Goal: Transaction & Acquisition: Purchase product/service

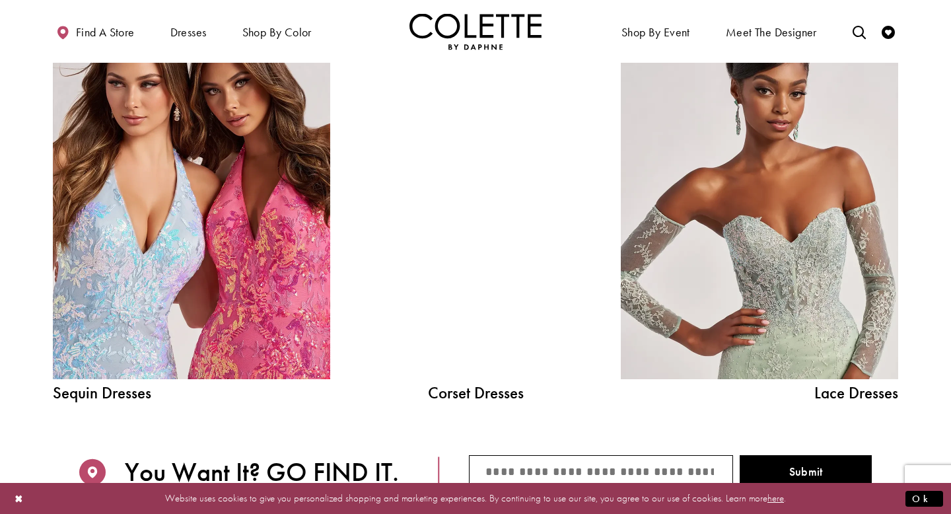
scroll to position [1439, 0]
click at [539, 241] on div at bounding box center [475, 203] width 198 height 350
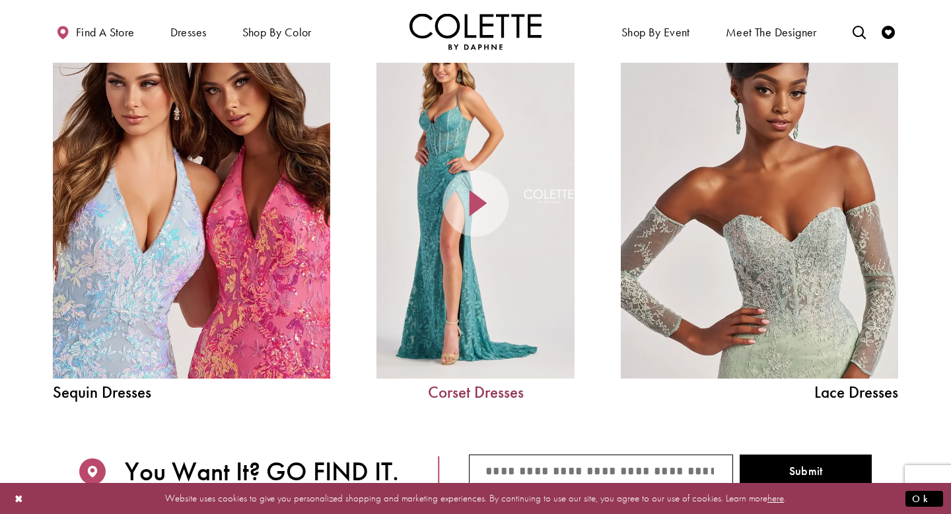
click at [479, 395] on link "Corset Dresses" at bounding box center [475, 392] width 198 height 17
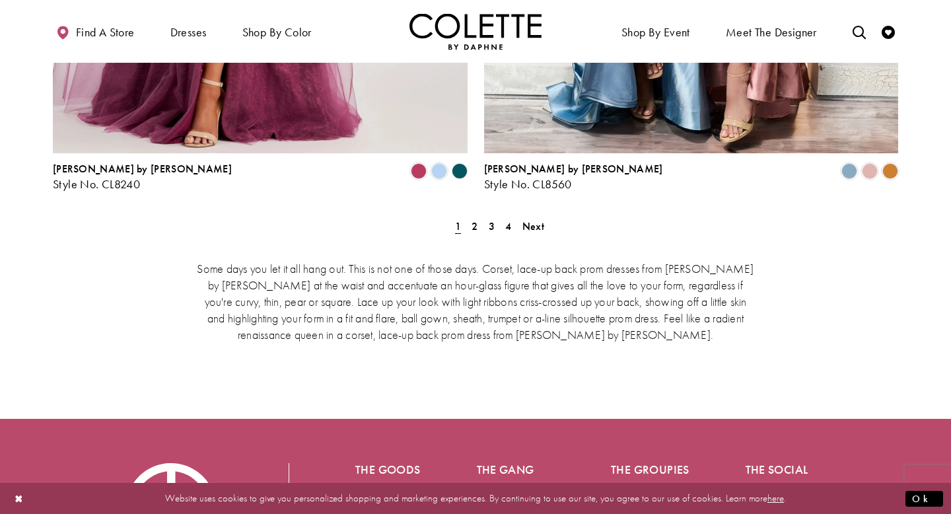
scroll to position [2428, 0]
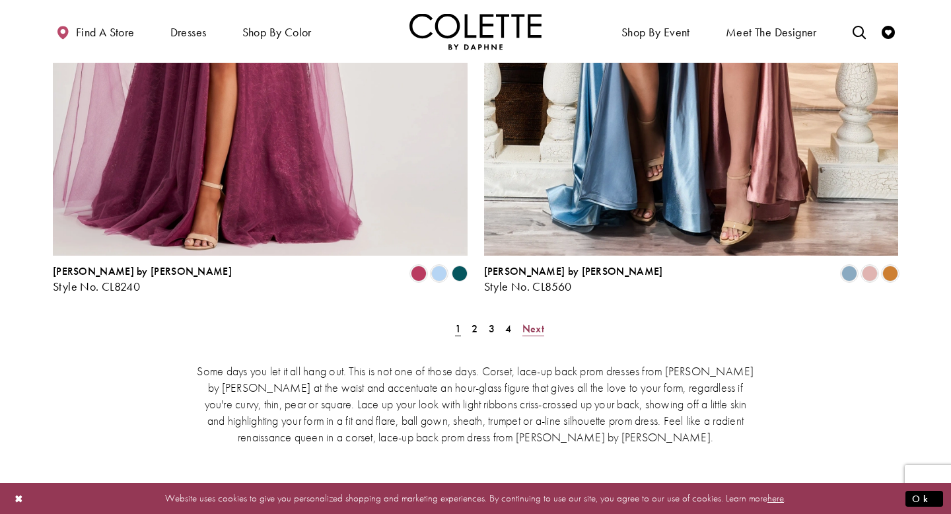
click at [535, 321] on span "Next" at bounding box center [533, 328] width 22 height 14
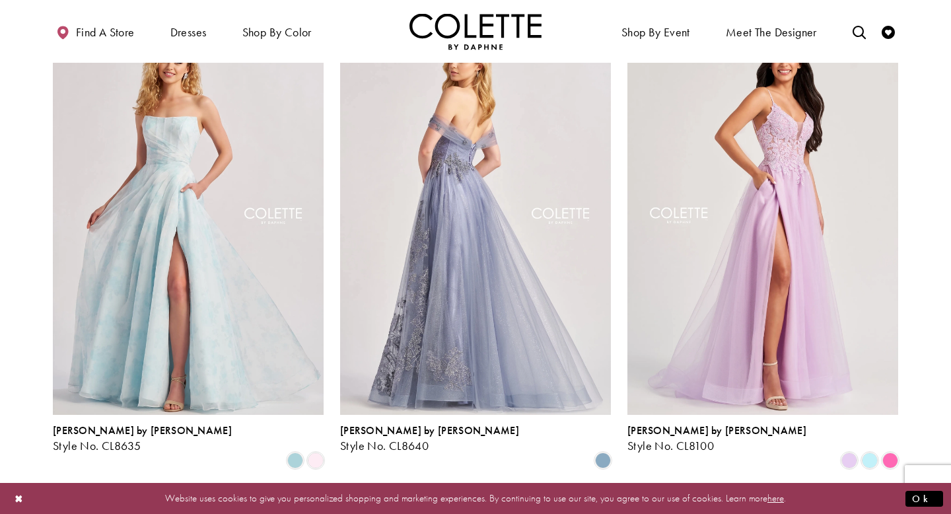
scroll to position [1083, 0]
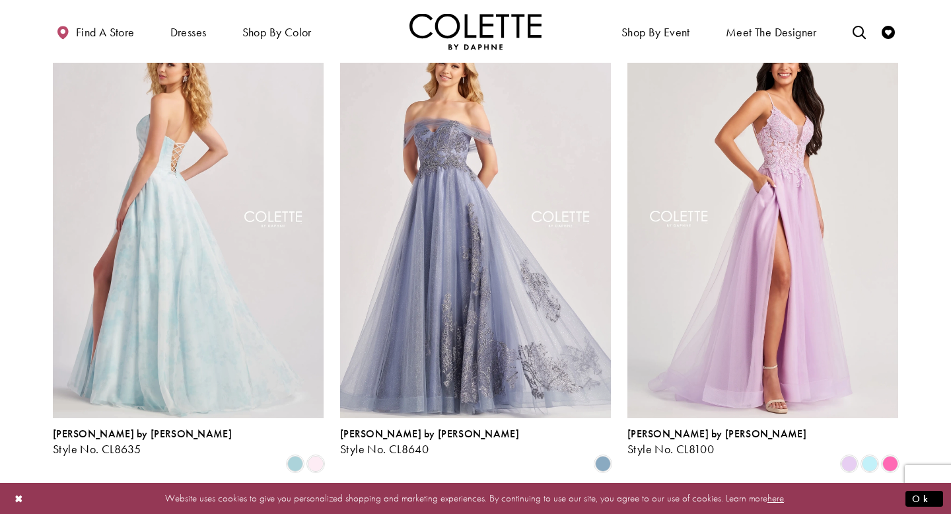
click at [305, 251] on img "Visit Colette by Daphne Style No. CL8635 Page" at bounding box center [188, 220] width 271 height 393
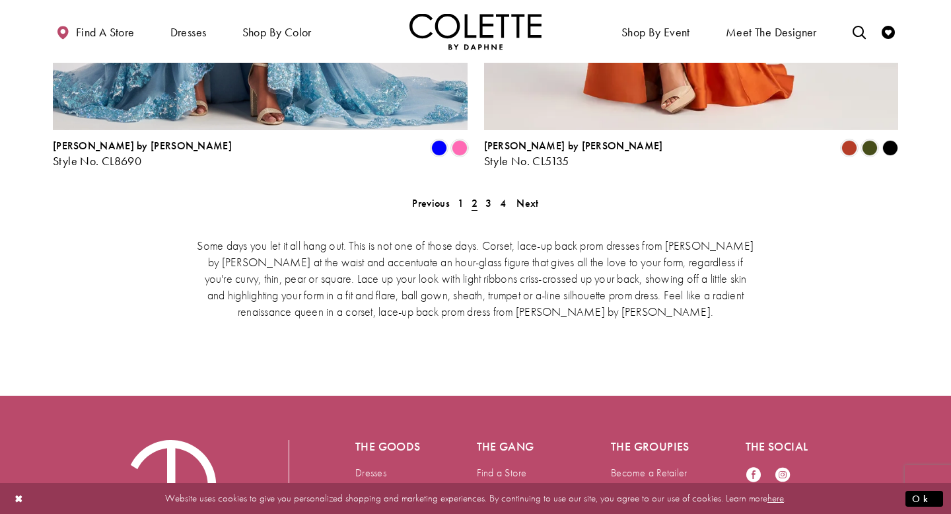
scroll to position [2575, 0]
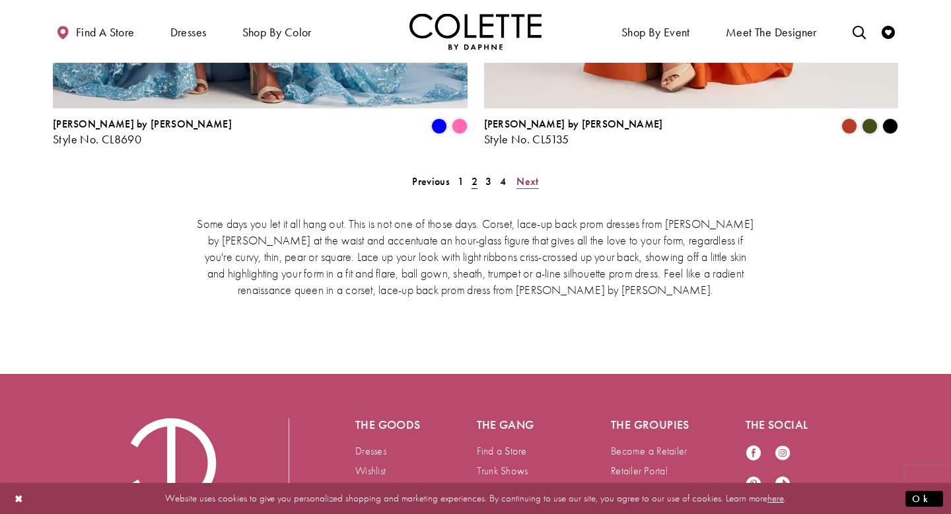
click at [528, 174] on span "Next" at bounding box center [527, 181] width 22 height 14
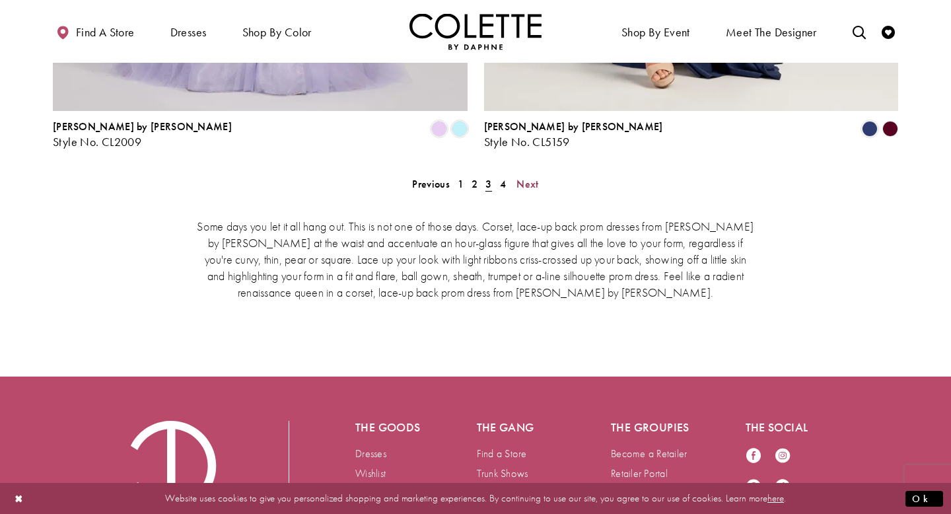
scroll to position [2561, 0]
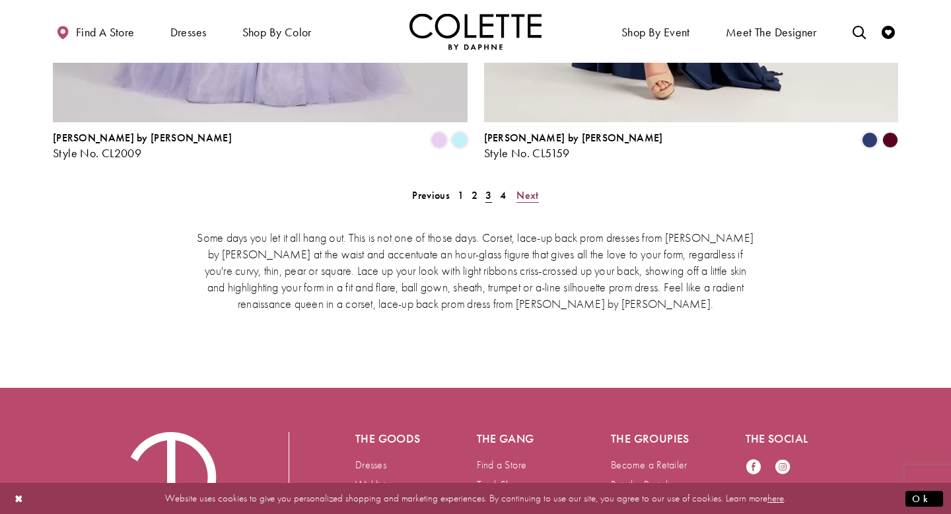
click at [532, 188] on span "Next" at bounding box center [527, 195] width 22 height 14
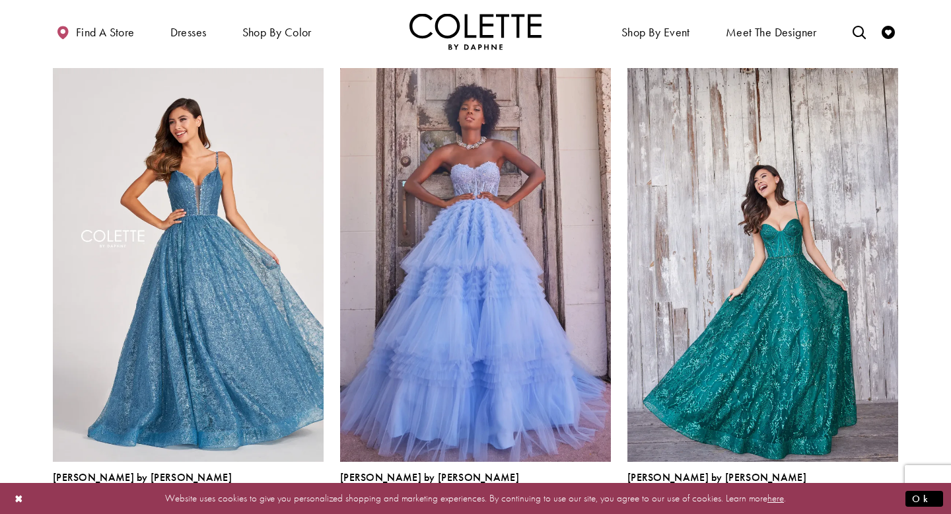
scroll to position [1040, 0]
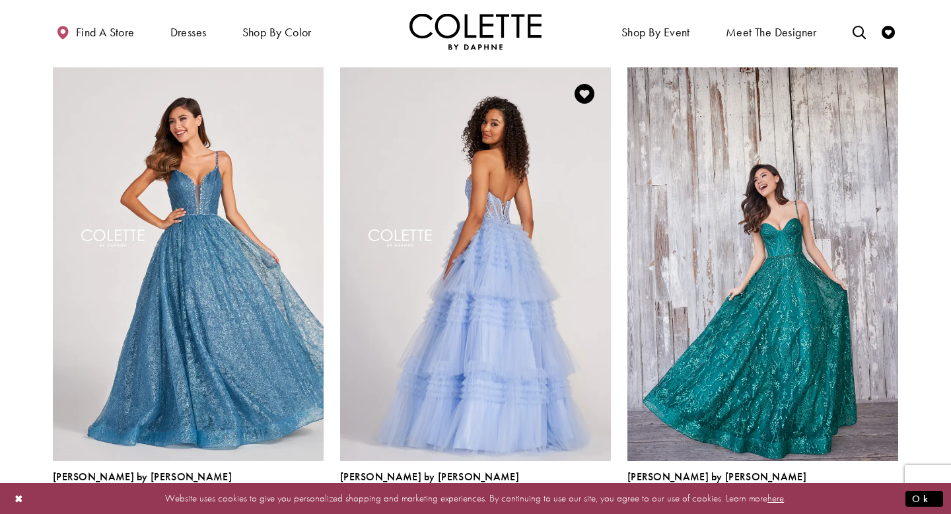
click at [543, 323] on img "Visit Colette by Daphne Style No. CL2017 Page" at bounding box center [475, 263] width 271 height 393
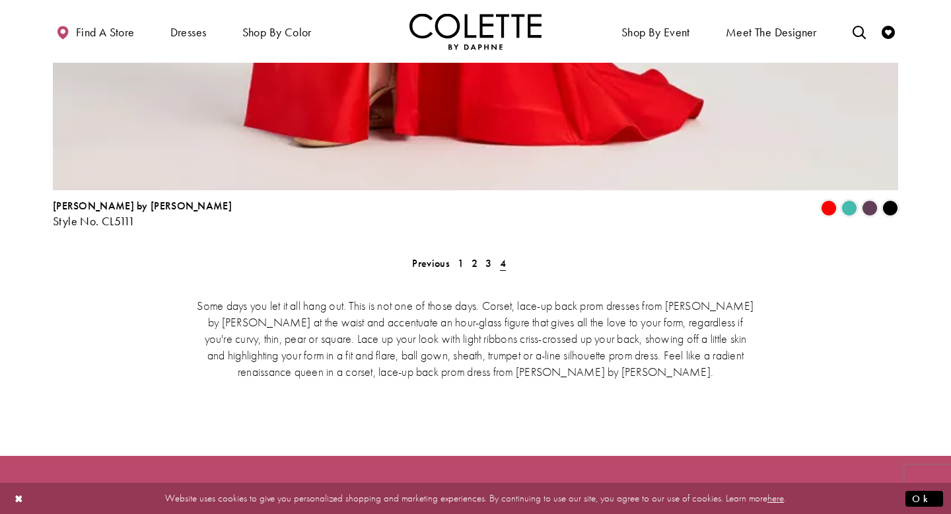
scroll to position [3165, 0]
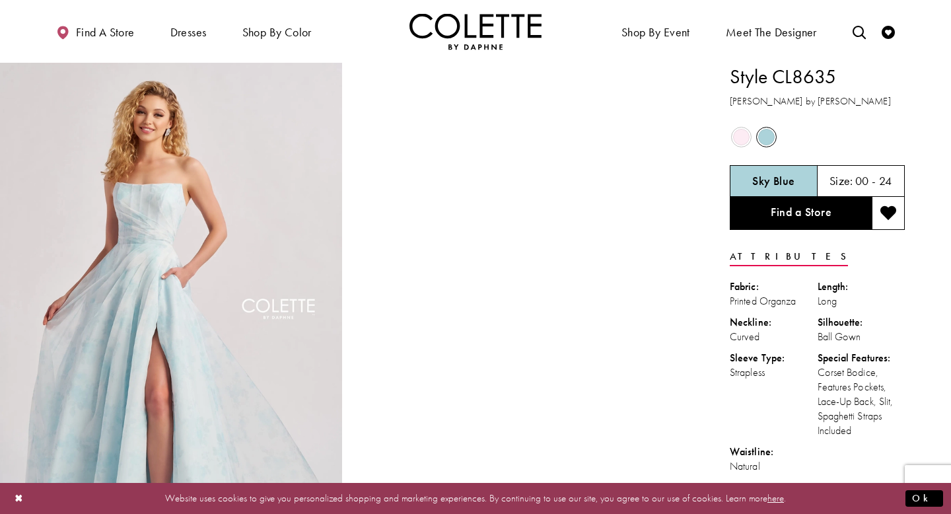
click at [737, 143] on span "Product color controls state depends on size chosen" at bounding box center [741, 137] width 17 height 17
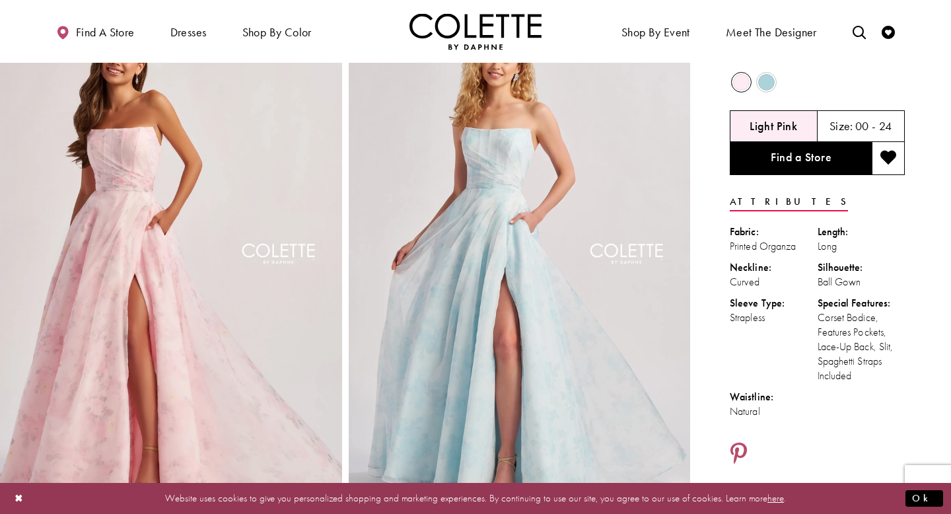
scroll to position [61, 0]
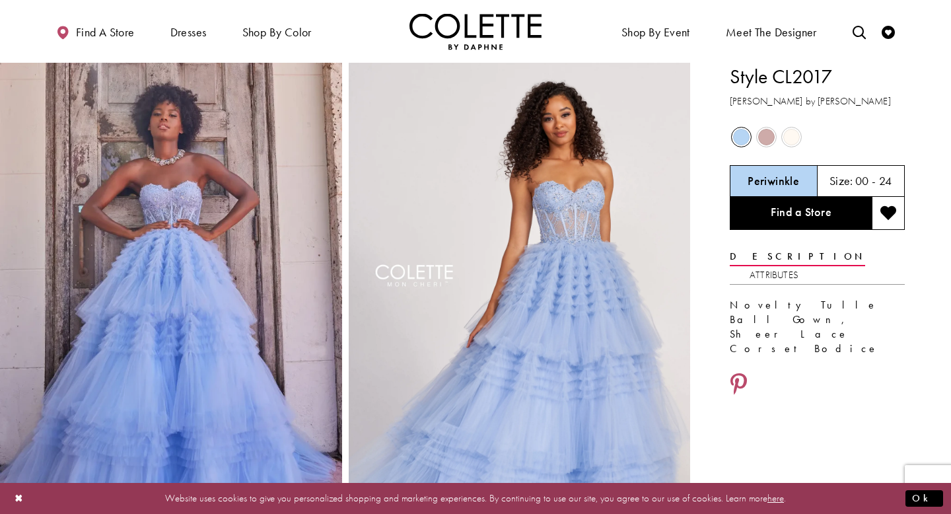
click at [765, 133] on span "Product color controls state depends on size chosen" at bounding box center [766, 137] width 17 height 17
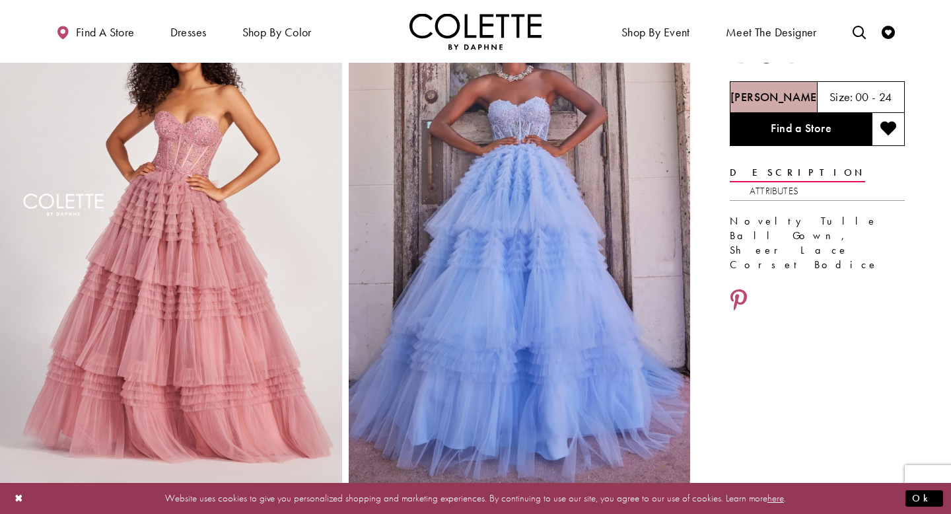
scroll to position [82, 0]
